Goal: Complete application form

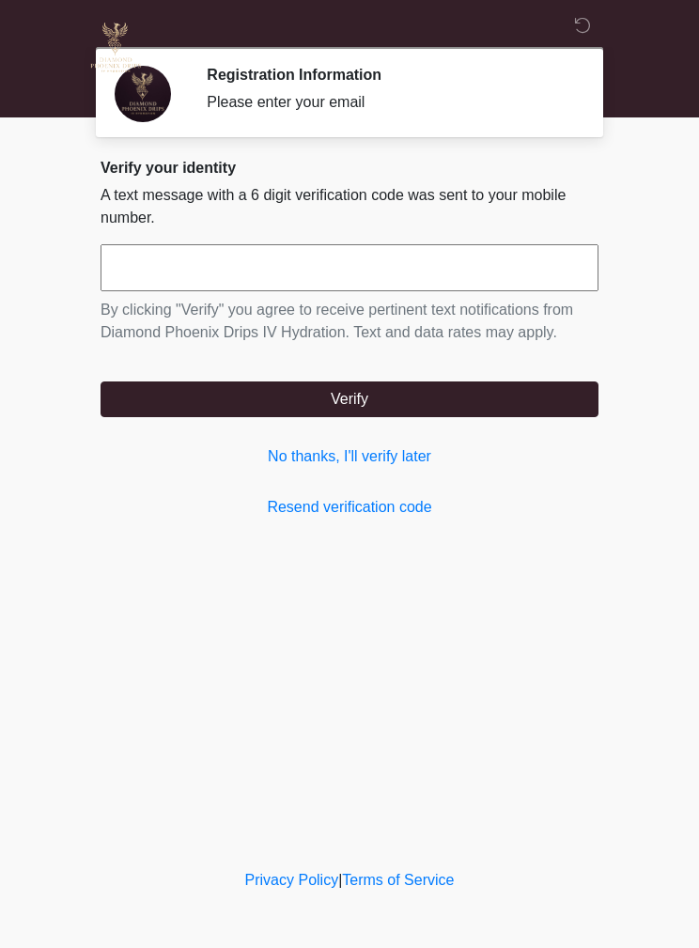
click at [483, 272] on input "text" at bounding box center [349, 267] width 498 height 47
type input "******"
click at [145, 394] on button "Verify" at bounding box center [349, 399] width 498 height 36
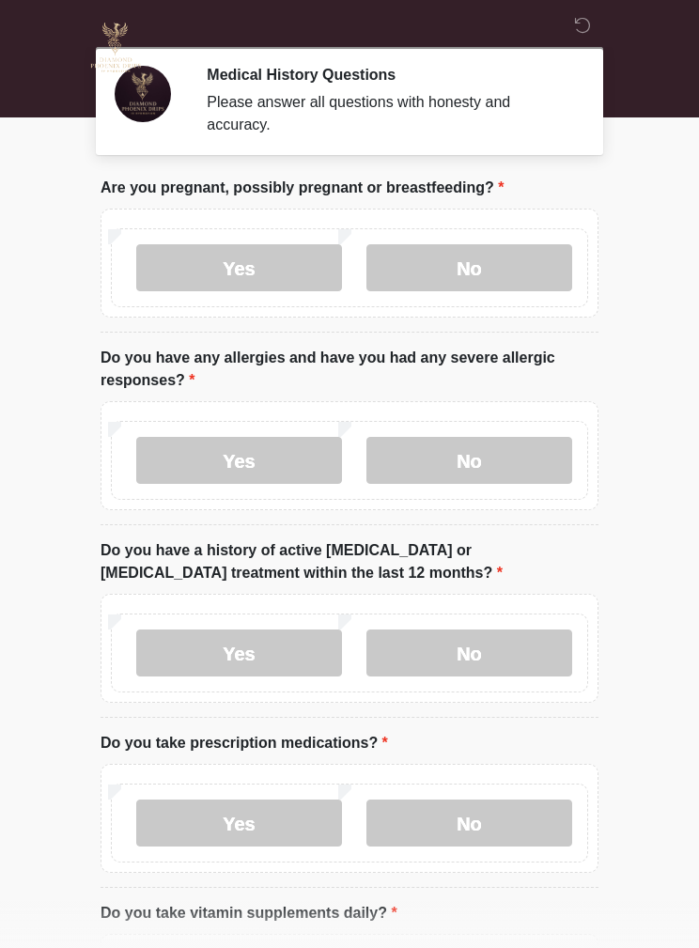
click at [511, 284] on label "No" at bounding box center [469, 267] width 206 height 47
click at [525, 465] on label "No" at bounding box center [469, 460] width 206 height 47
click at [537, 656] on label "No" at bounding box center [469, 652] width 206 height 47
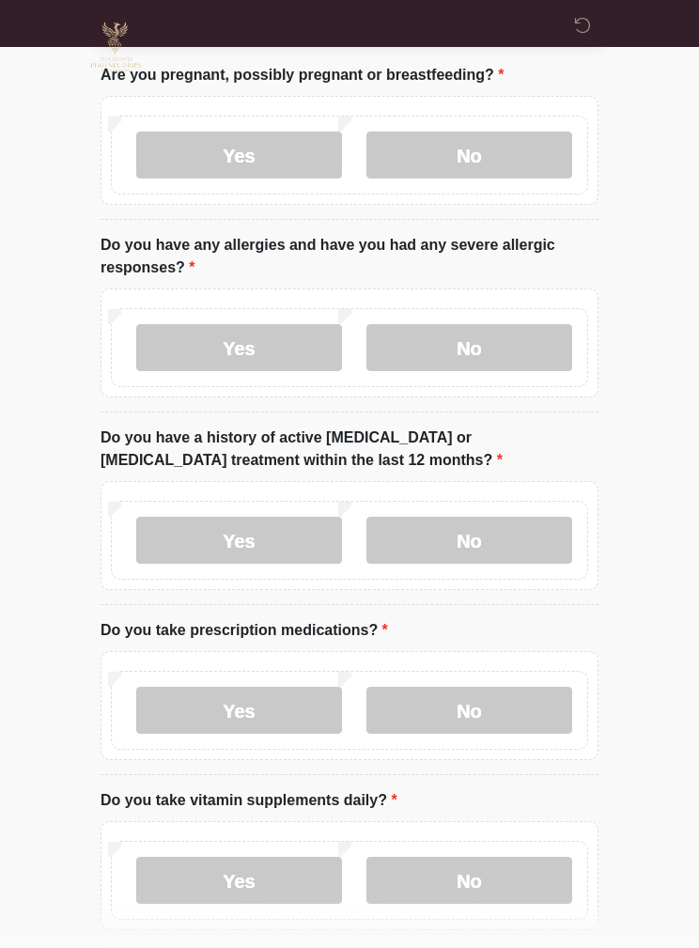
scroll to position [125, 0]
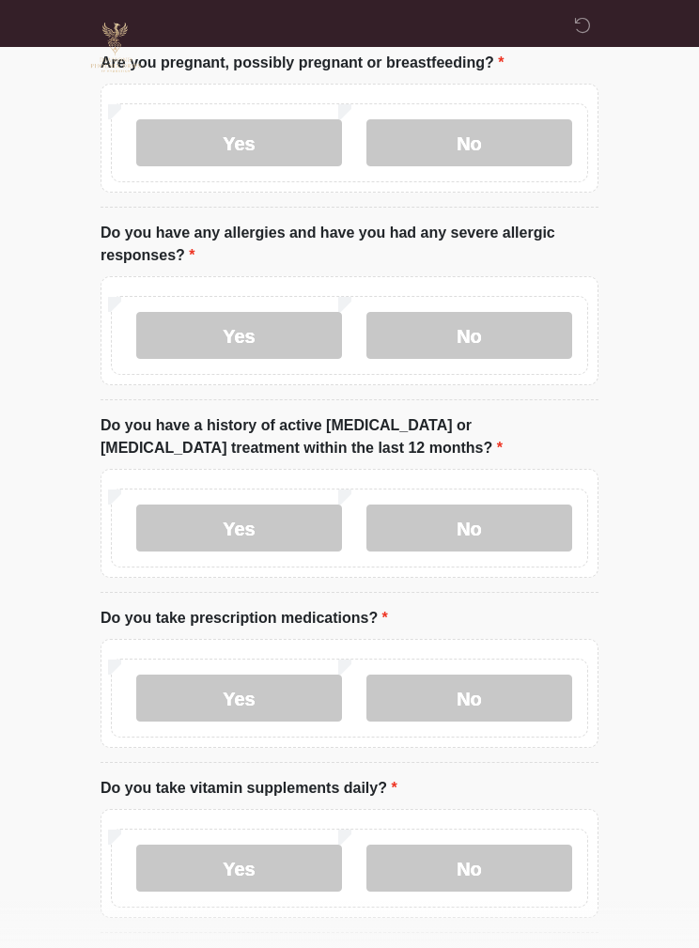
click at [540, 705] on label "No" at bounding box center [469, 697] width 206 height 47
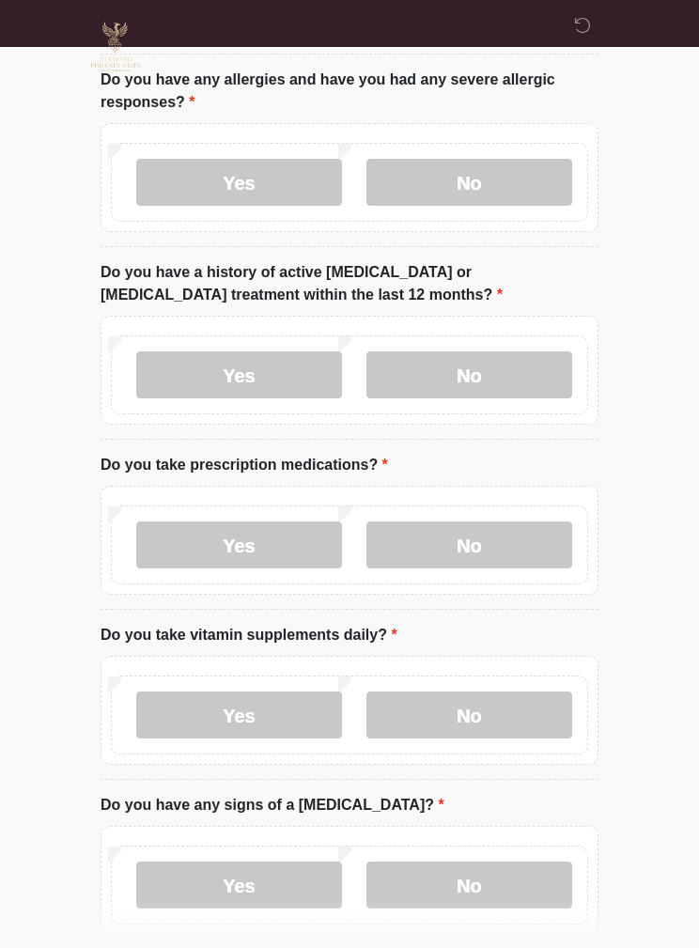
click at [521, 703] on label "No" at bounding box center [469, 715] width 206 height 47
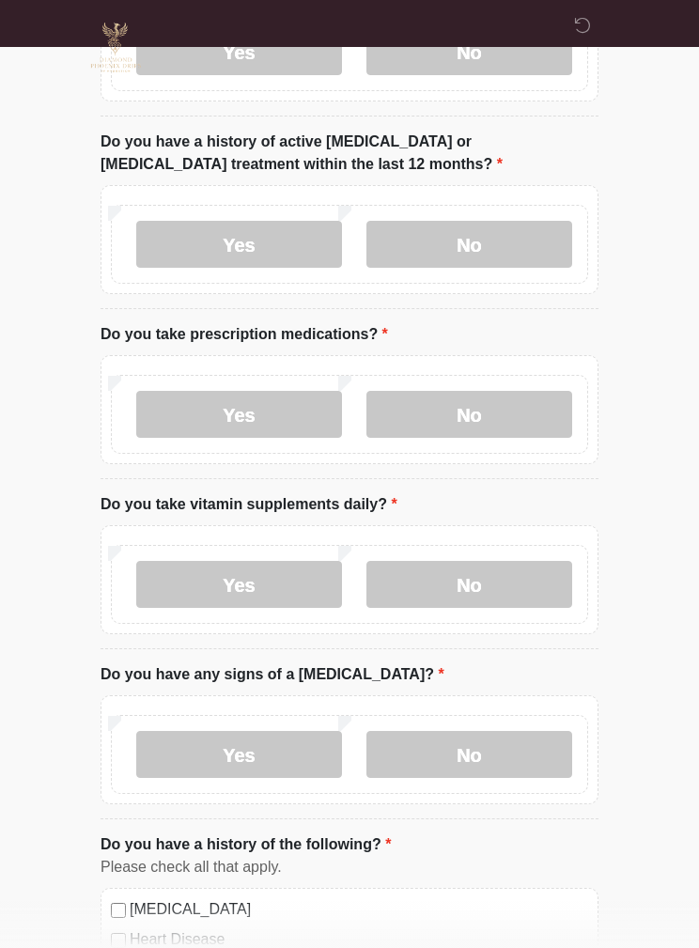
click at [535, 759] on label "No" at bounding box center [469, 754] width 206 height 47
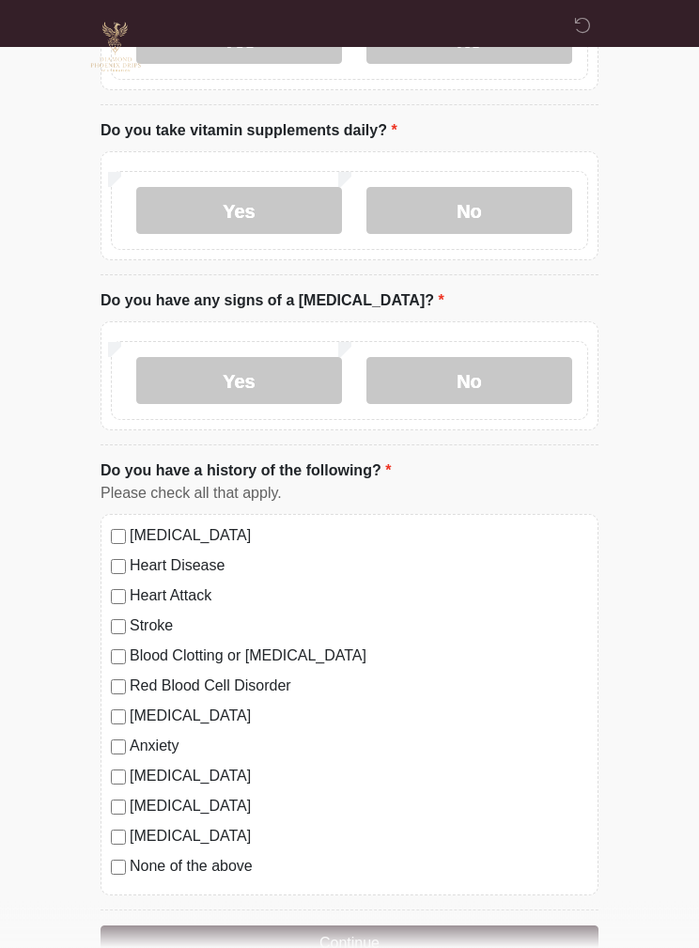
scroll to position [782, 0]
click at [245, 873] on label "None of the above" at bounding box center [359, 866] width 458 height 23
click at [457, 944] on button "Continue" at bounding box center [349, 943] width 498 height 36
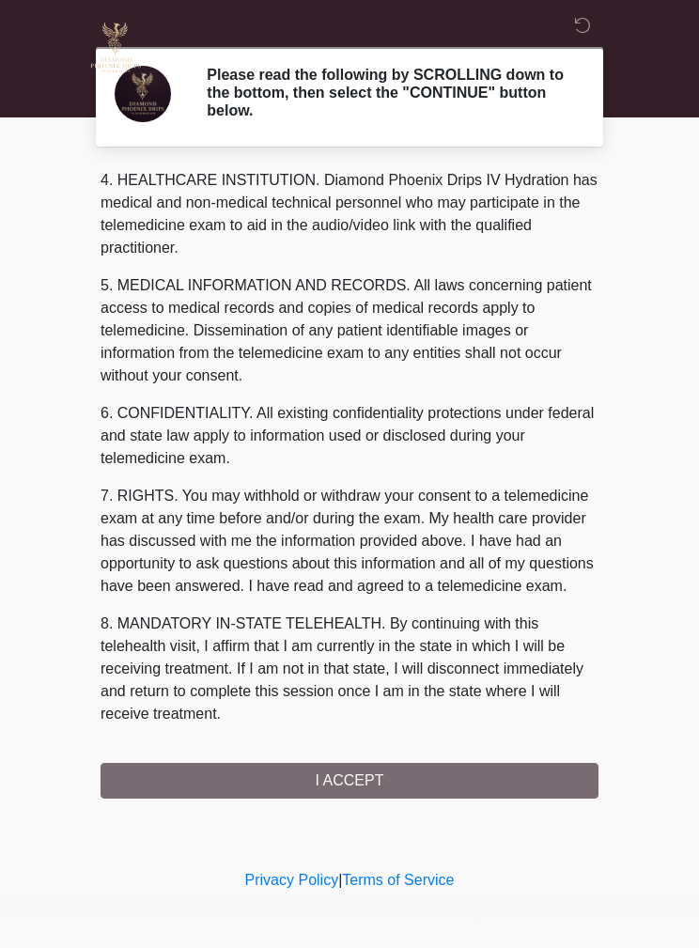
scroll to position [540, 0]
click at [467, 767] on button "I ACCEPT" at bounding box center [349, 781] width 498 height 36
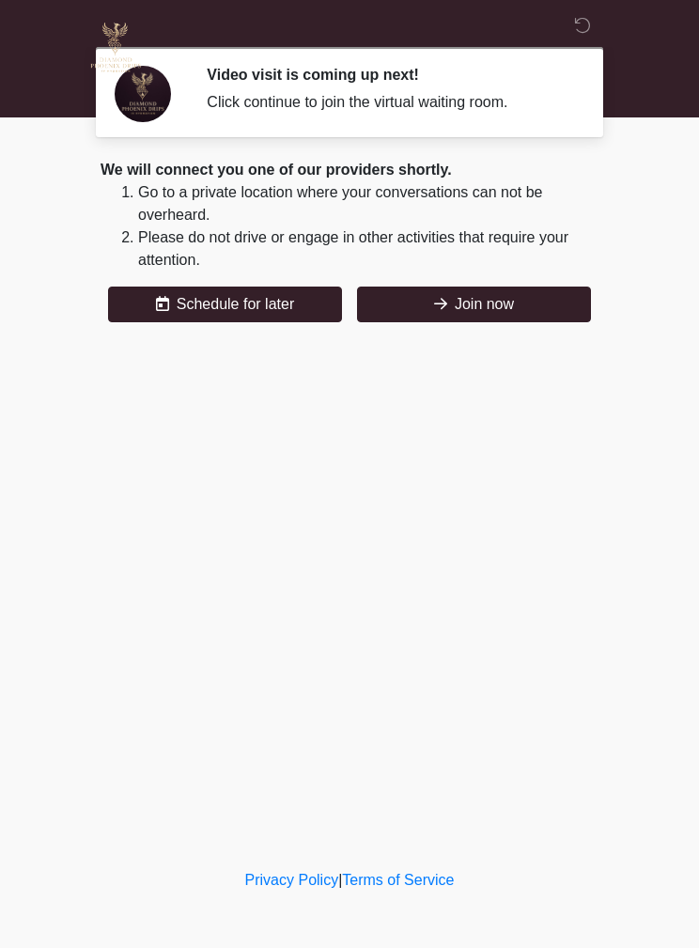
click at [548, 302] on button "Join now" at bounding box center [474, 304] width 234 height 36
